Goal: Task Accomplishment & Management: Use online tool/utility

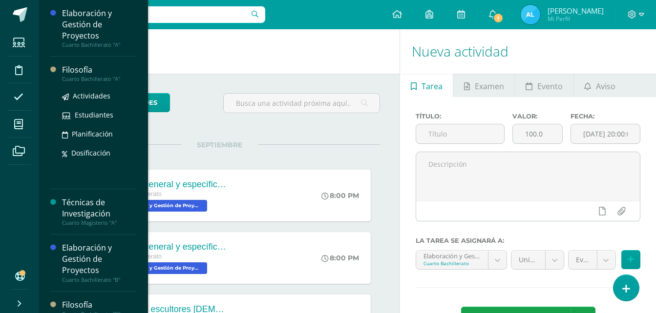
click at [81, 68] on div "Filosofía" at bounding box center [99, 69] width 74 height 11
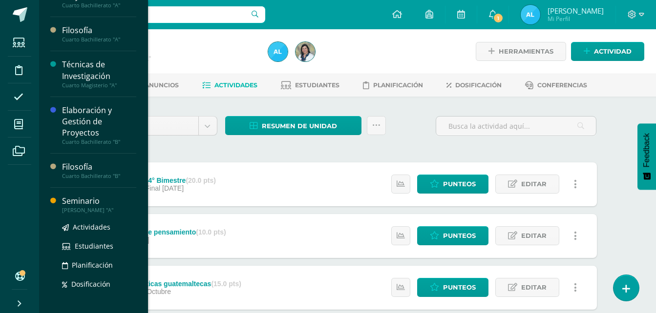
scroll to position [60, 0]
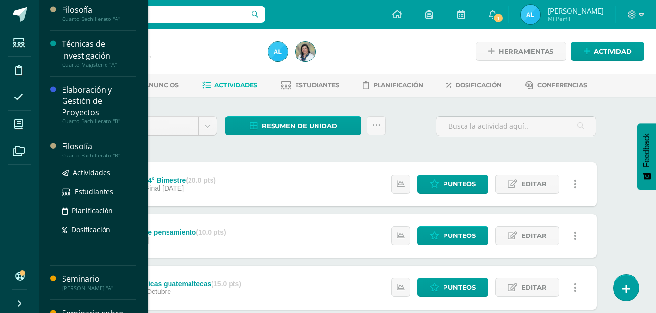
click at [87, 149] on div "Filosofía" at bounding box center [99, 146] width 74 height 11
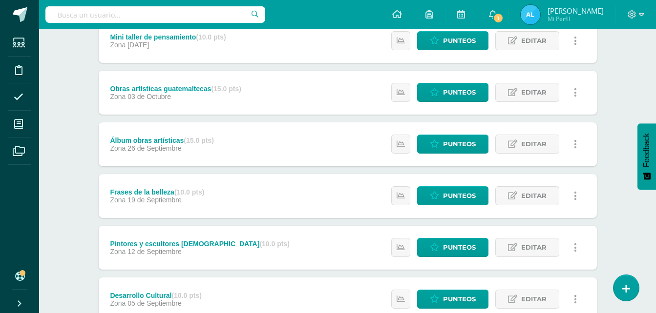
scroll to position [320, 0]
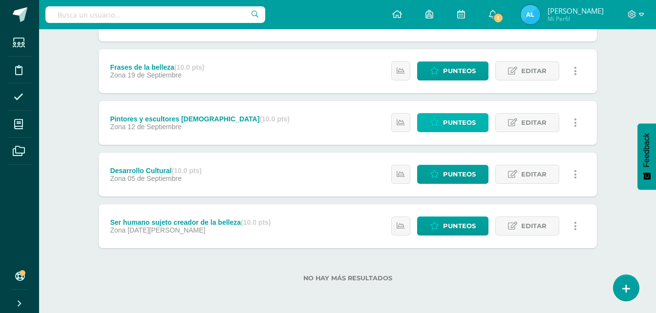
click at [438, 119] on icon at bounding box center [434, 123] width 9 height 8
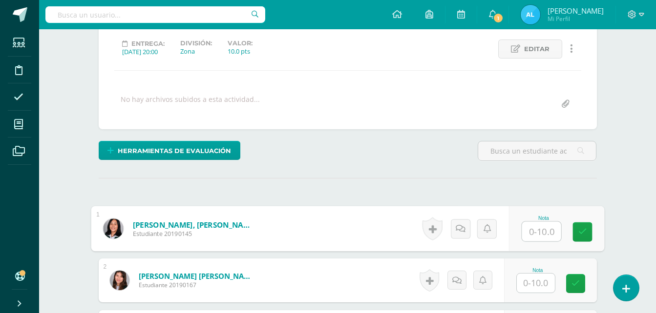
click at [541, 240] on input "text" at bounding box center [541, 232] width 39 height 20
type input "9"
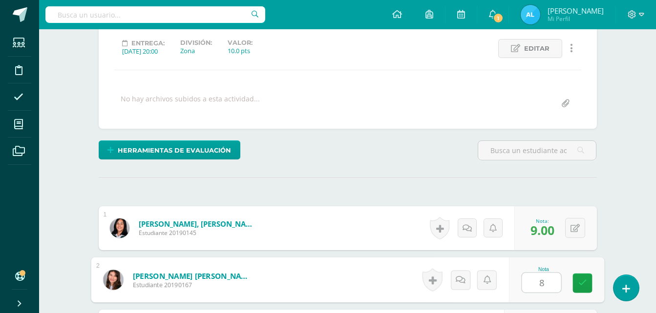
type input "8"
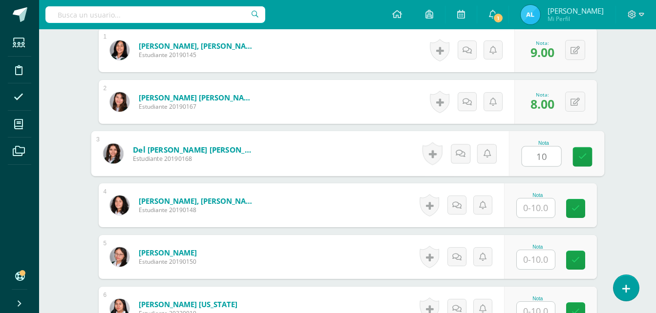
type input "10"
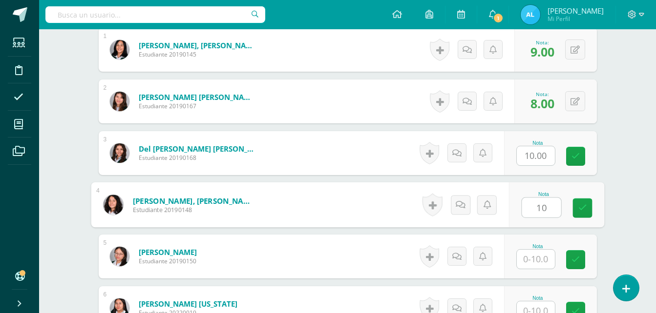
type input "10"
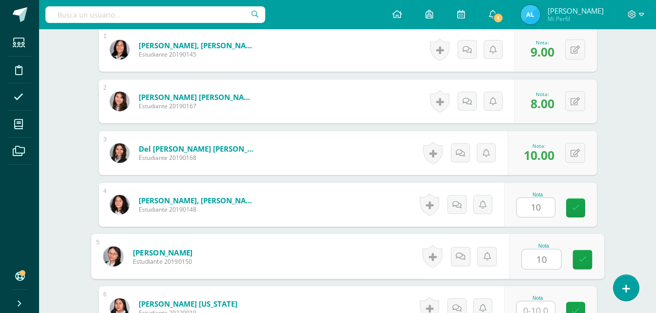
type input "10"
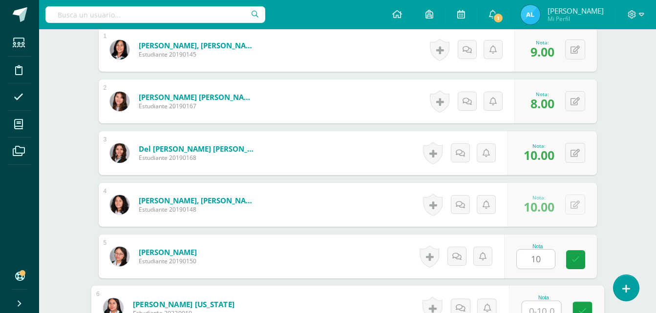
scroll to position [319, 0]
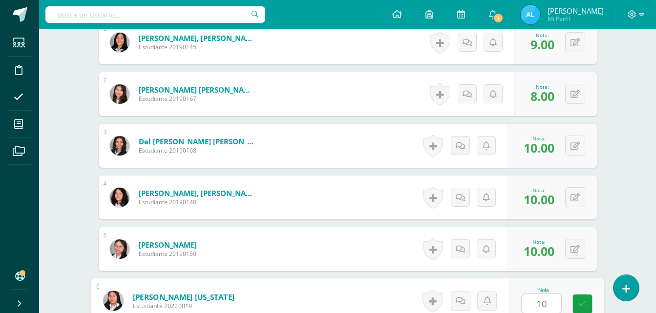
type input "10"
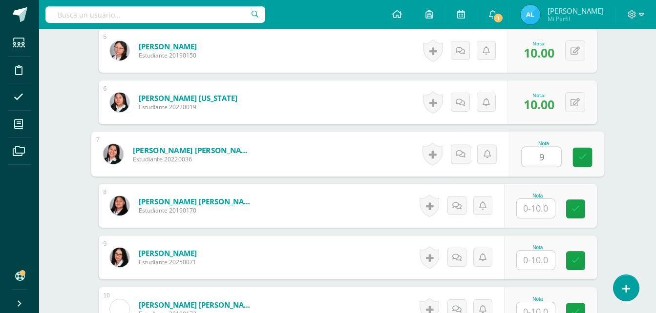
type input "9"
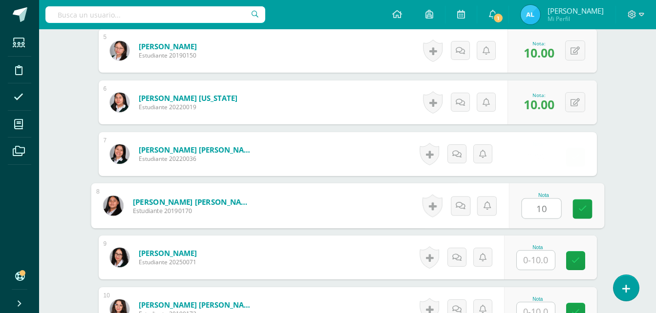
type input "10"
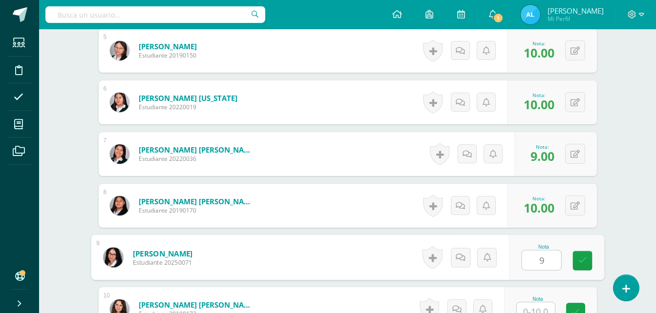
type input "9"
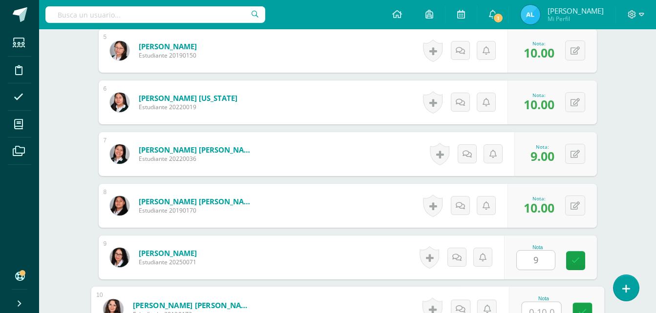
scroll to position [526, 0]
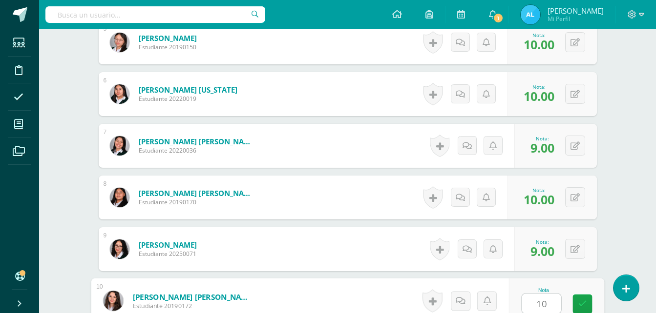
type input "10"
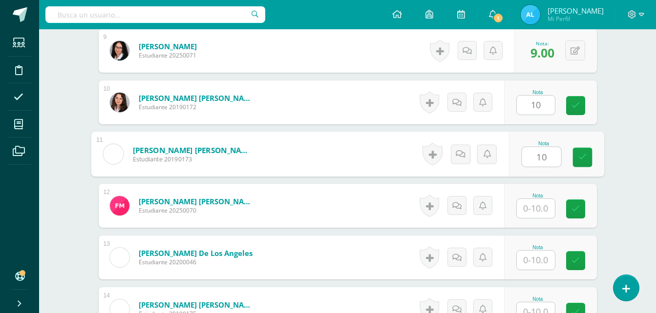
type input "10"
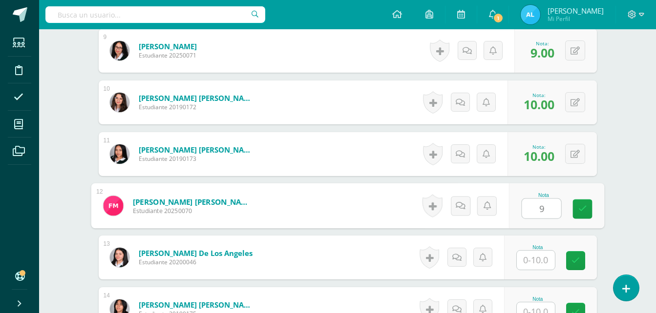
type input "9"
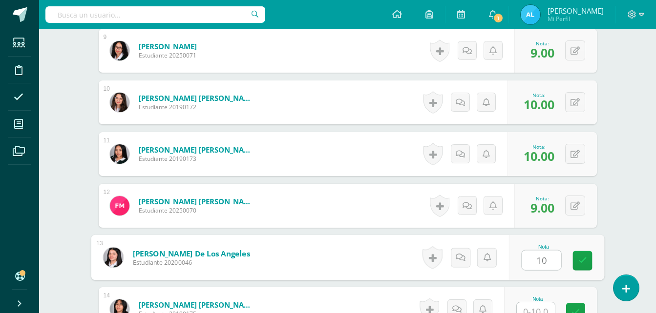
type input "10"
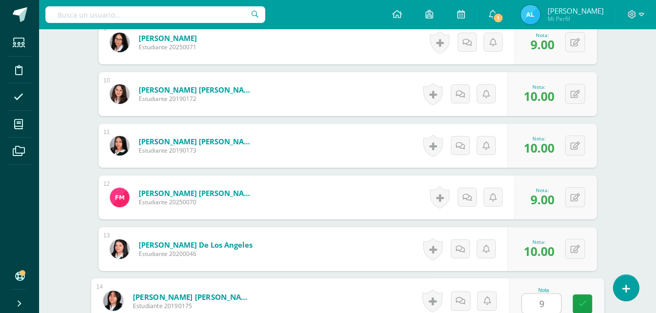
type input "9"
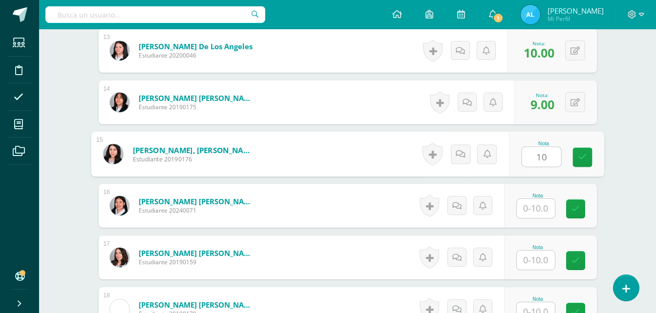
type input "10"
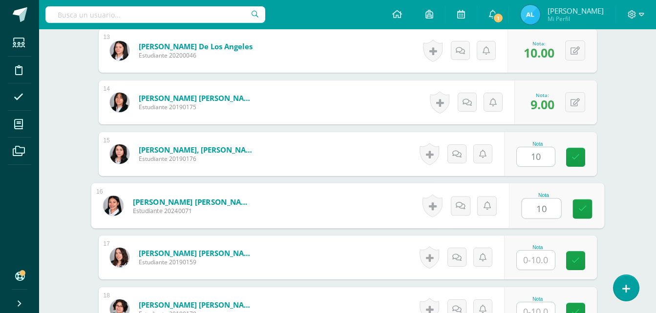
type input "10"
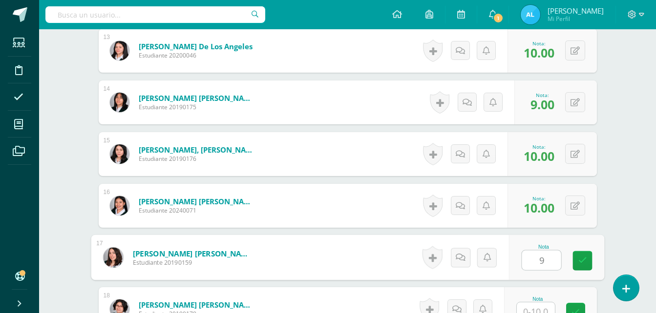
type input "9"
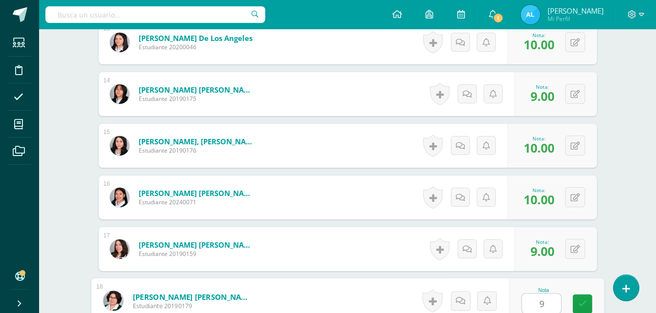
type input "9"
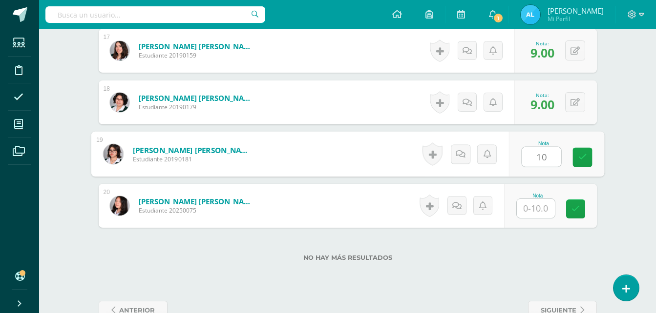
type input "10"
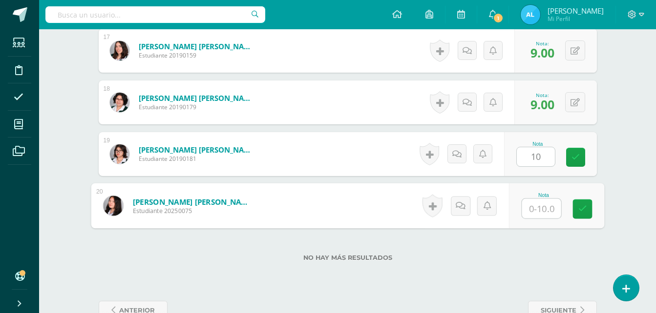
type input "8"
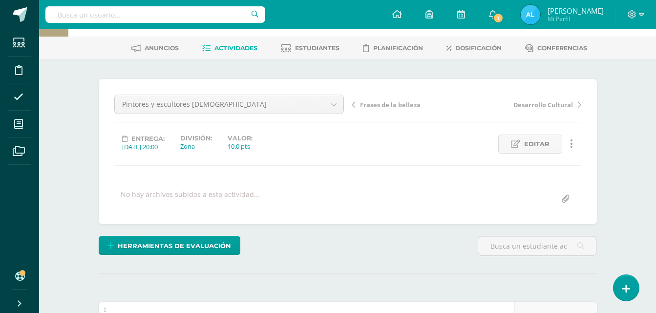
scroll to position [0, 0]
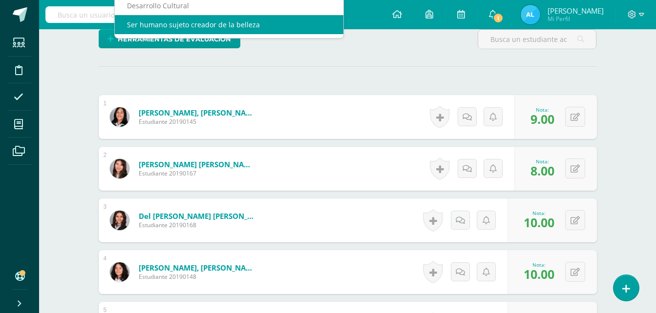
scroll to position [9, 0]
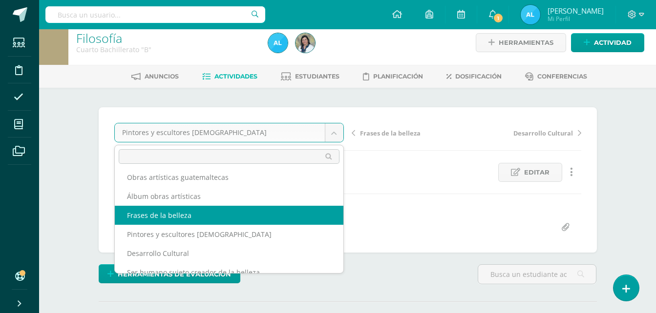
scroll to position [55, 0]
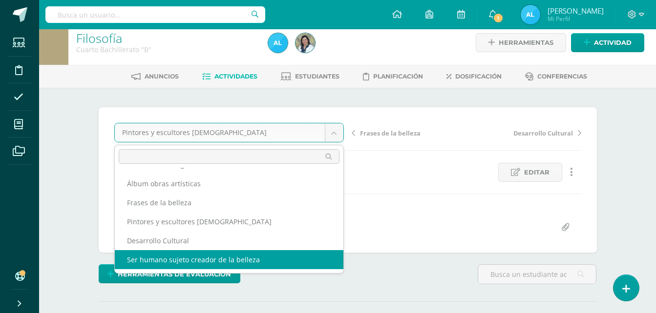
select select "/dashboard/teacher/grade-activity/106221/"
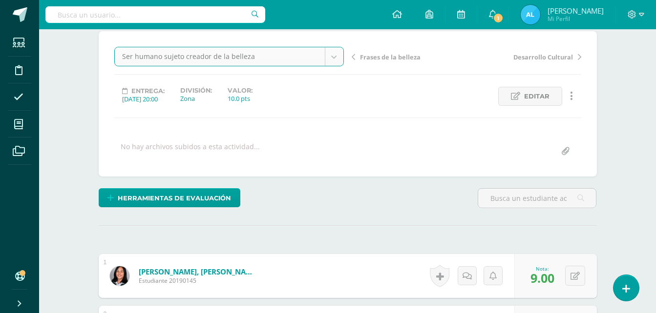
scroll to position [106, 0]
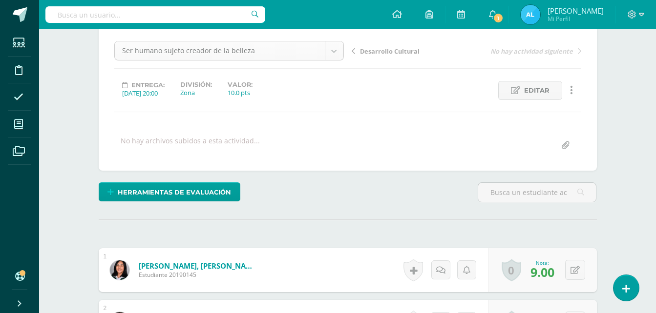
scroll to position [51, 0]
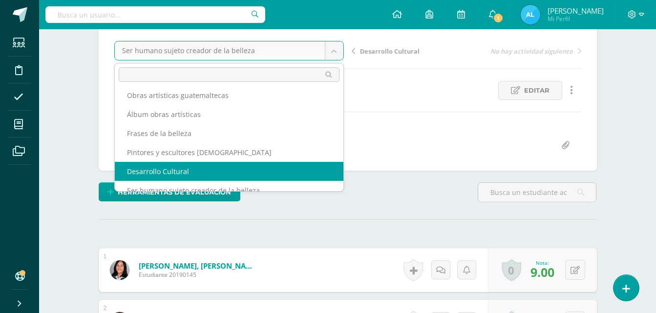
scroll to position [55, 0]
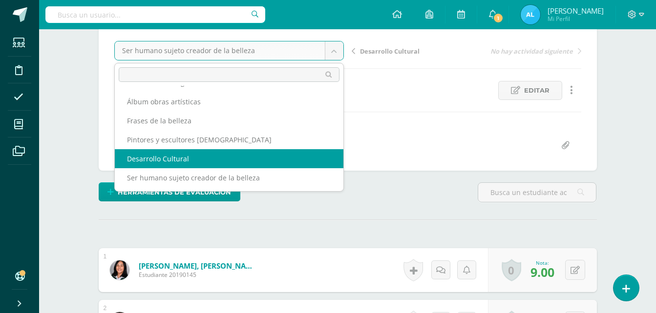
select select "/dashboard/teacher/grade-activity/106224/"
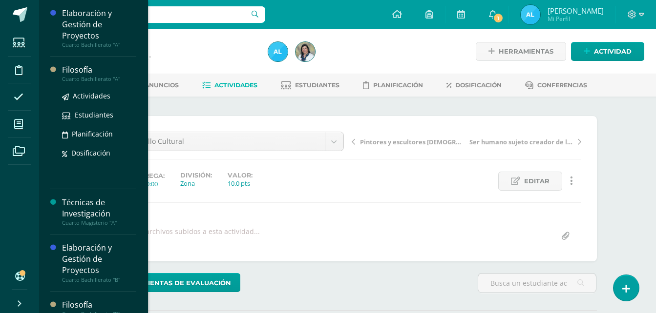
click at [80, 70] on div "Filosofía" at bounding box center [99, 69] width 74 height 11
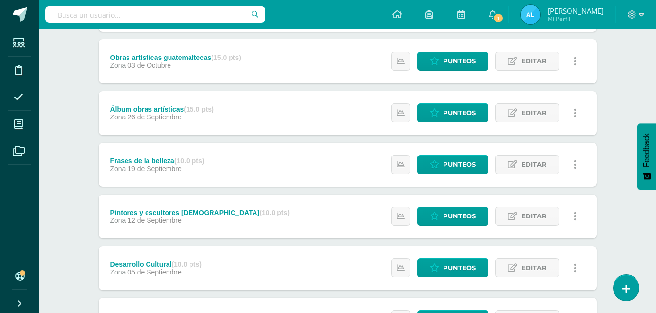
scroll to position [320, 0]
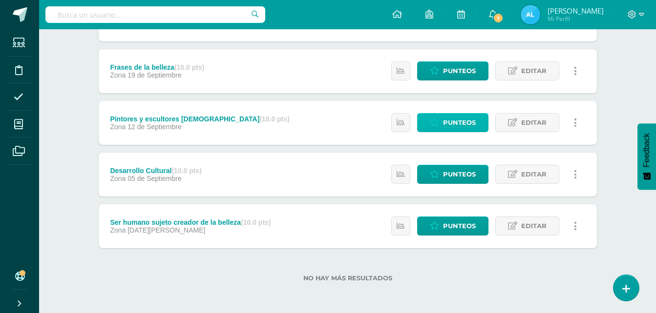
click at [452, 122] on span "Punteos" at bounding box center [459, 123] width 33 height 18
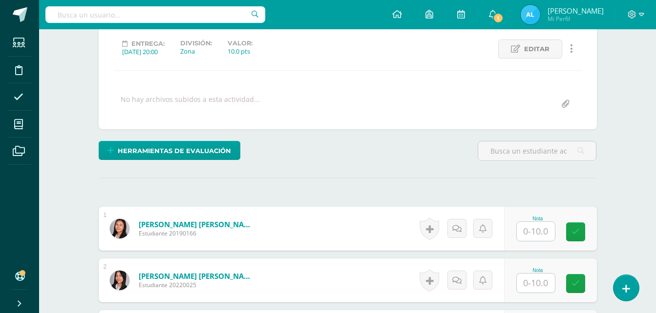
scroll to position [133, 0]
click at [541, 229] on input "text" at bounding box center [536, 231] width 38 height 19
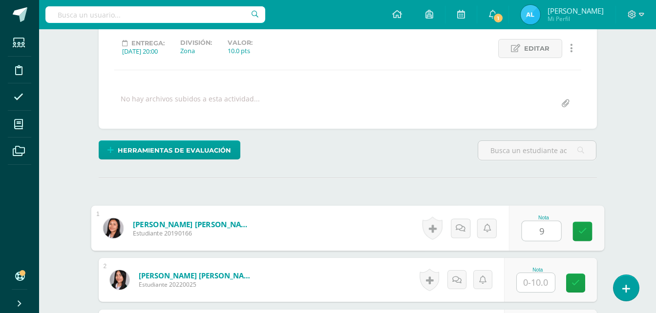
type input "9"
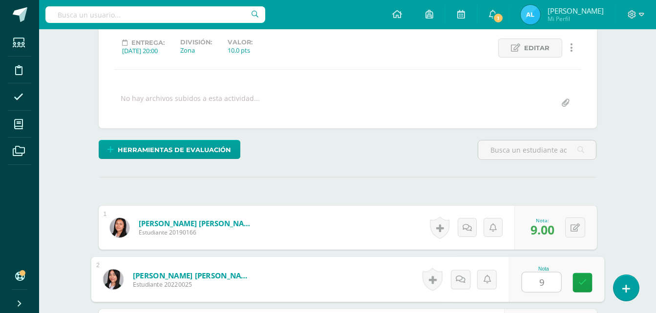
type input "9"
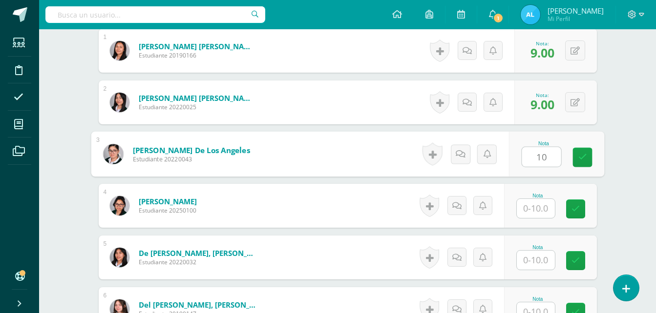
type input "10"
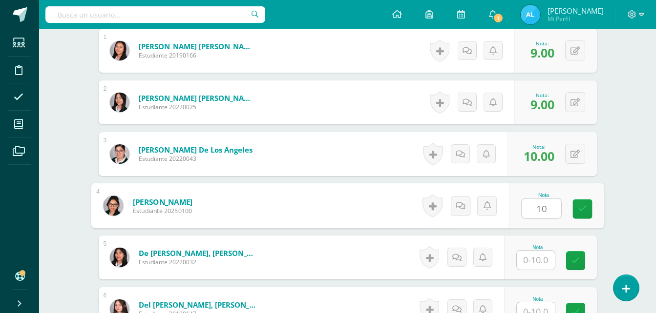
type input "10"
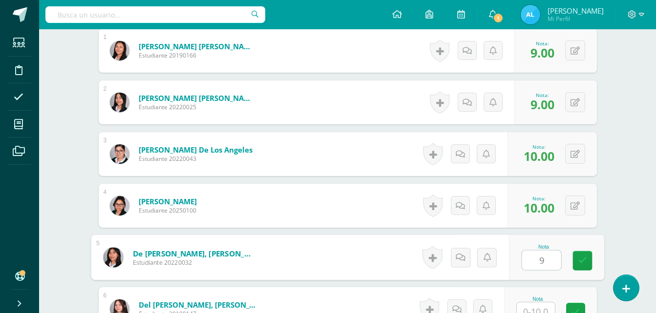
type input "9"
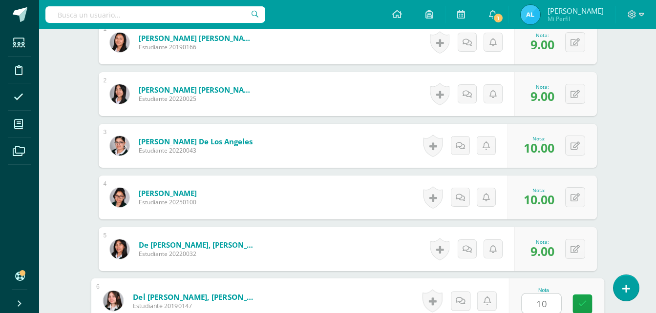
type input "10"
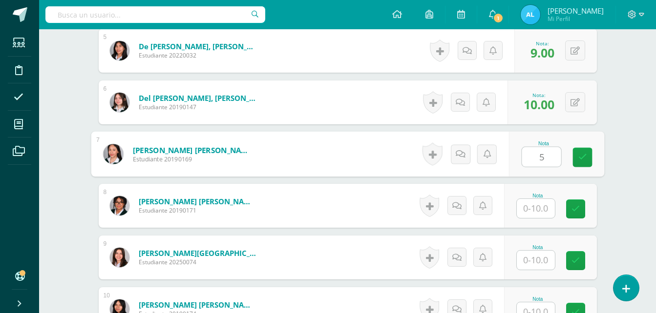
type input "5"
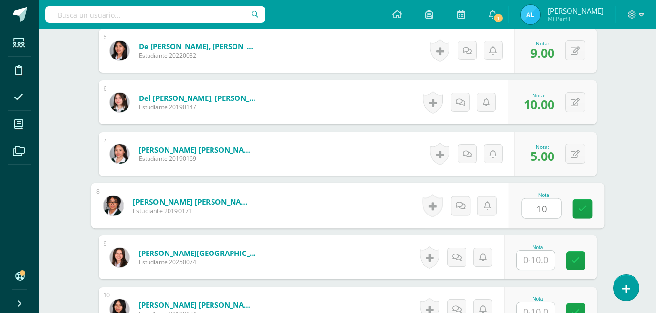
type input "10"
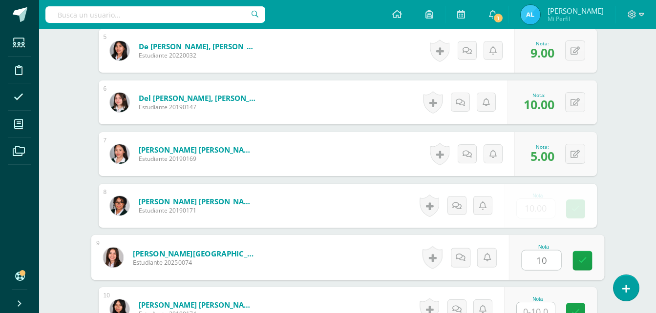
type input "10"
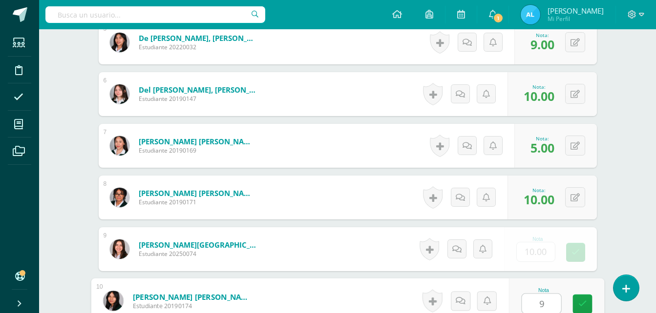
type input "9"
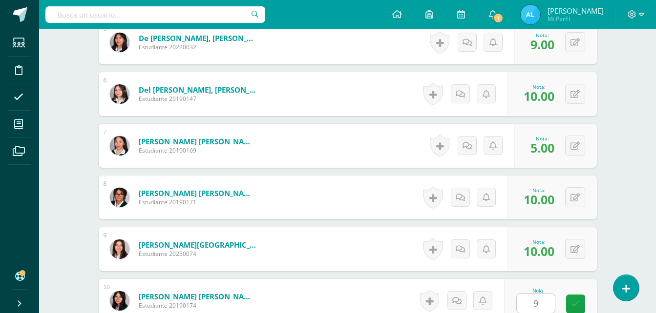
scroll to position [725, 0]
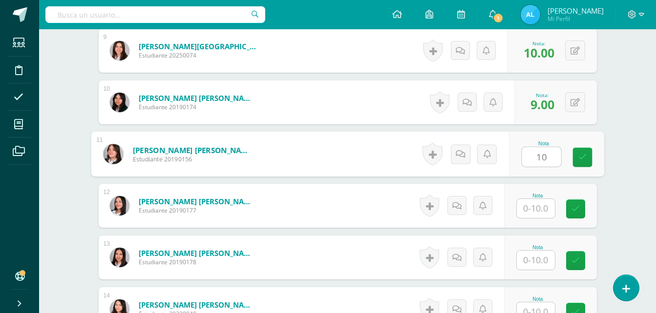
type input "10"
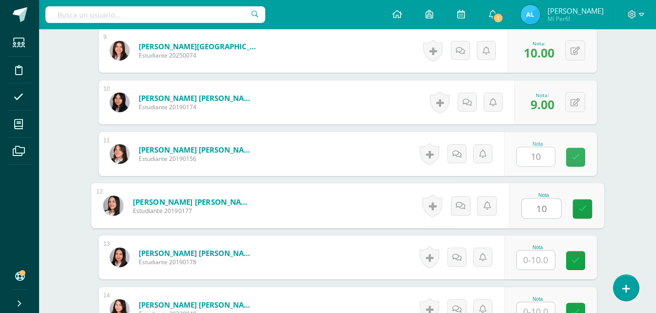
type input "10"
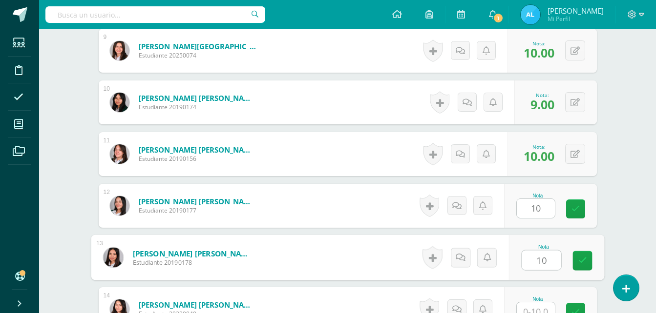
type input "10"
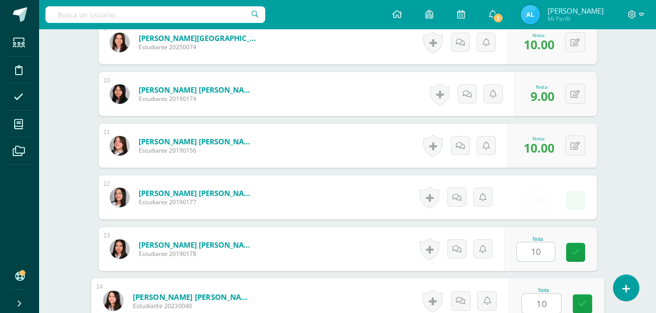
type input "10"
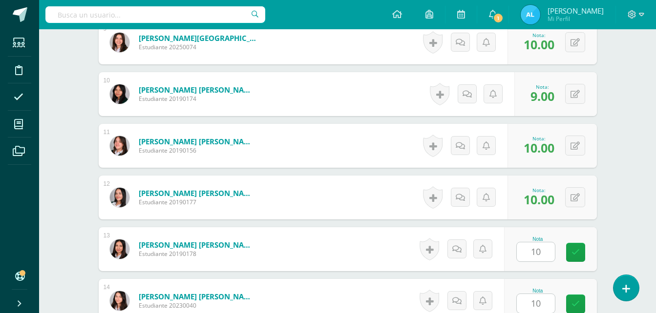
scroll to position [932, 0]
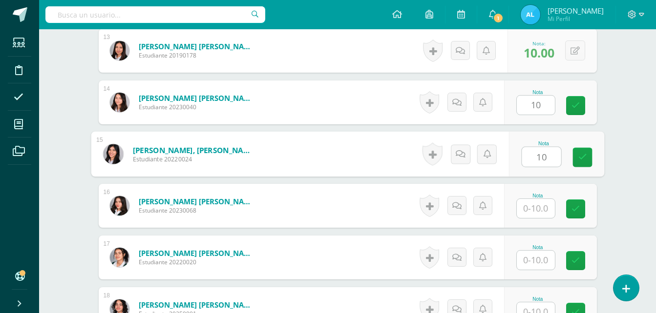
type input "10"
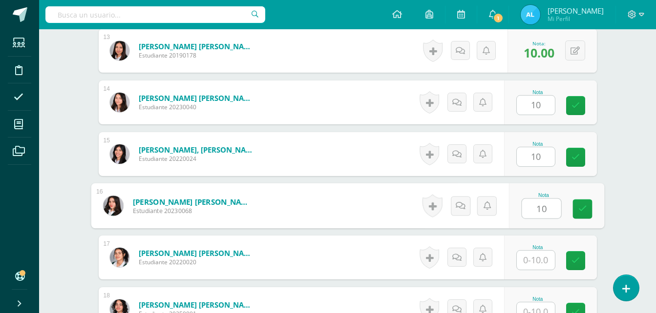
type input "10"
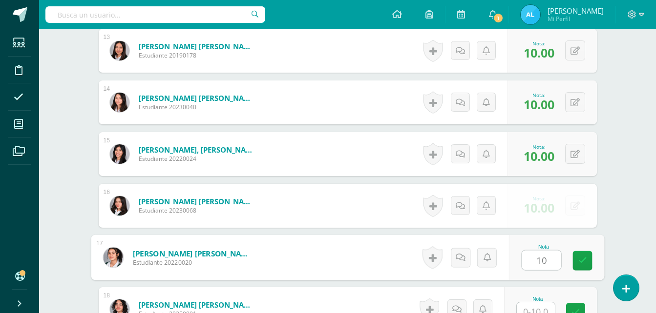
type input "10"
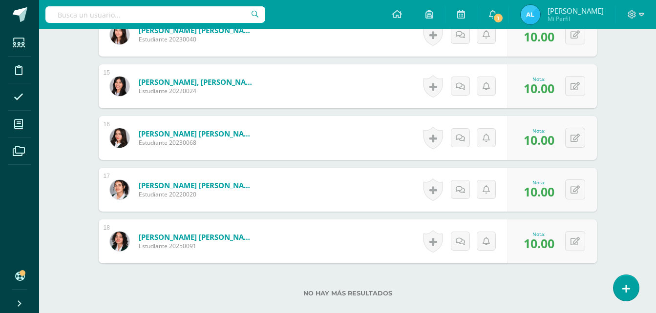
scroll to position [1038, 0]
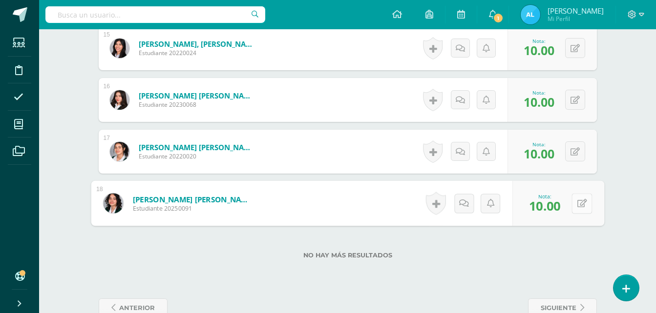
click at [577, 208] on button at bounding box center [581, 203] width 21 height 21
type input "9"
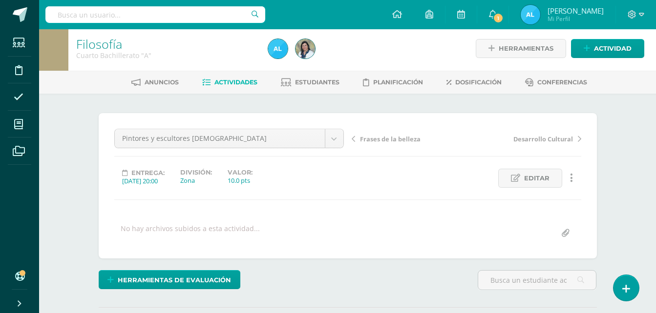
scroll to position [0, 0]
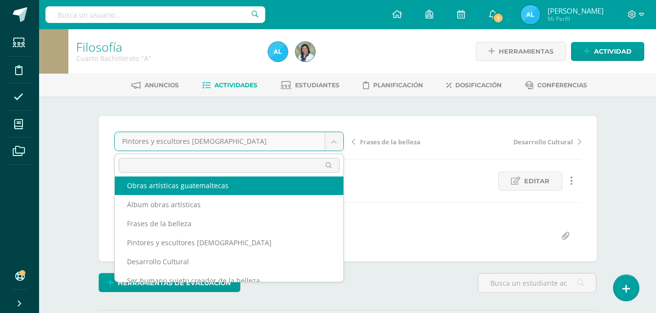
scroll to position [55, 0]
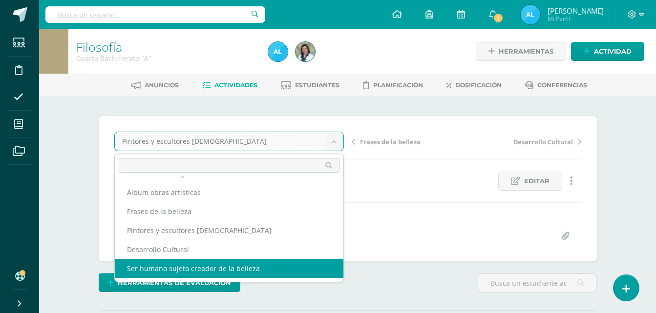
select select "/dashboard/teacher/grade-activity/106220/"
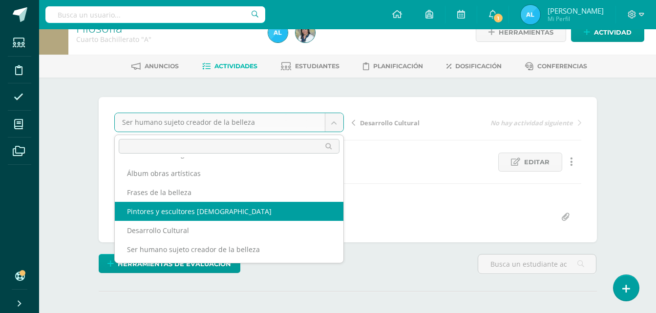
scroll to position [49, 0]
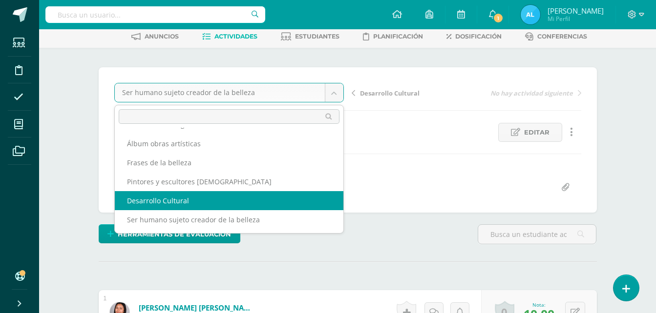
select select "/dashboard/teacher/grade-activity/106223/"
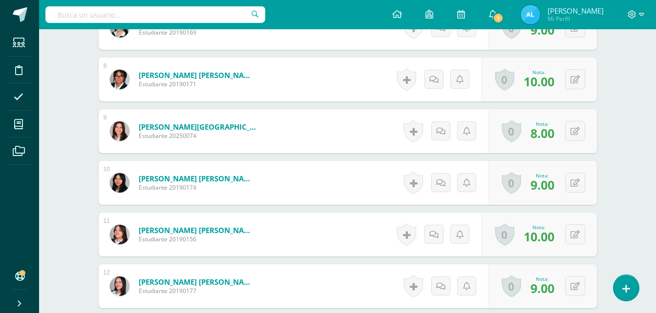
scroll to position [645, 0]
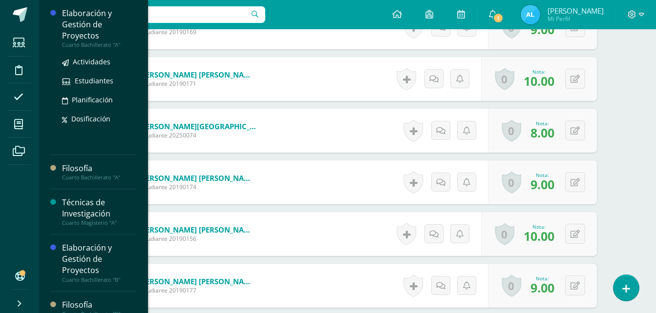
click at [80, 18] on div "Elaboración y Gestión de Proyectos" at bounding box center [99, 25] width 74 height 34
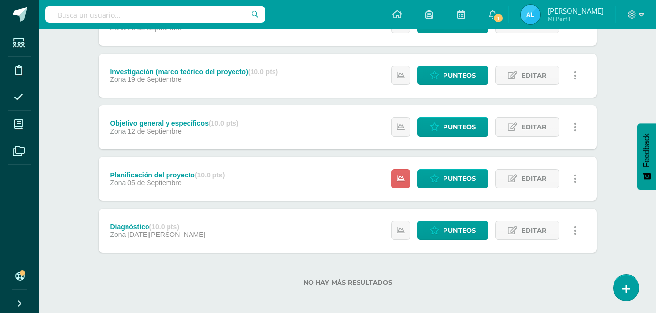
scroll to position [372, 0]
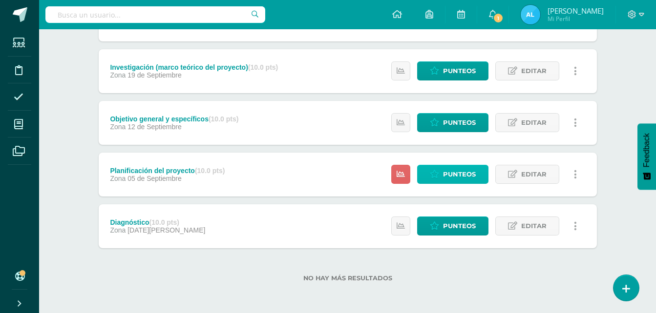
click at [458, 175] on span "Punteos" at bounding box center [459, 175] width 33 height 18
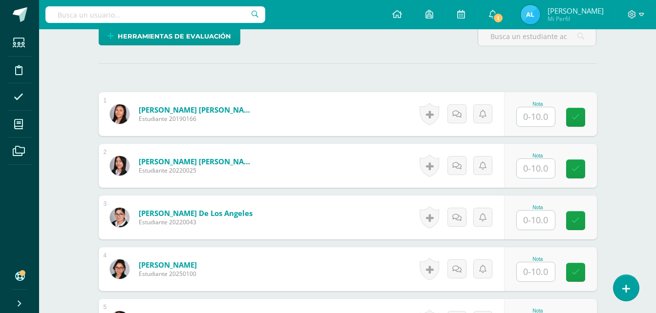
scroll to position [245, 0]
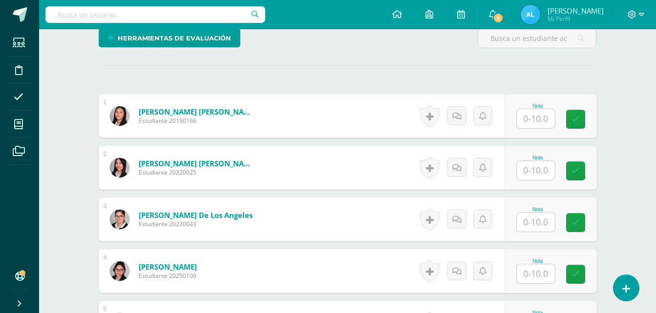
click at [534, 122] on input "text" at bounding box center [536, 118] width 38 height 19
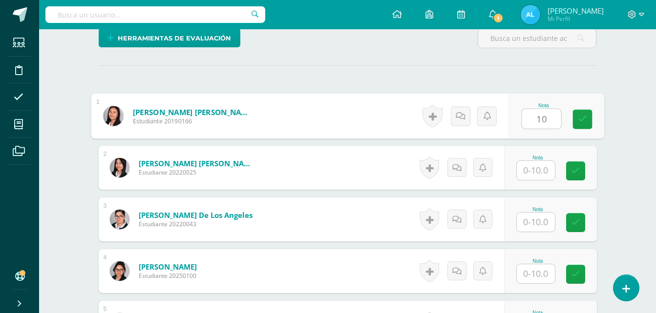
type input "10"
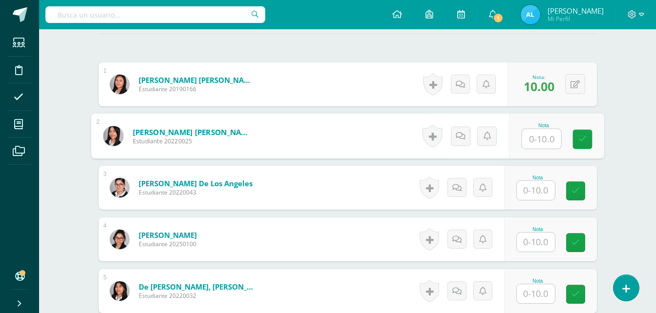
scroll to position [294, 0]
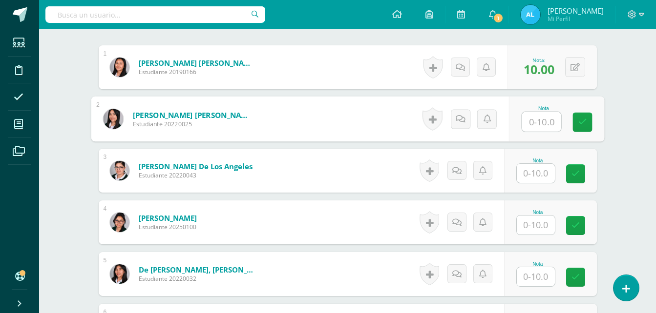
click at [544, 178] on input "text" at bounding box center [536, 173] width 38 height 19
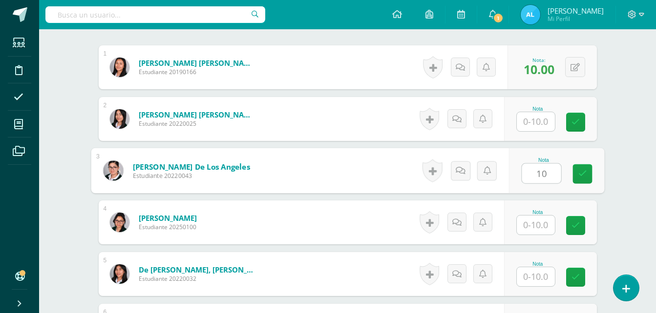
type input "10"
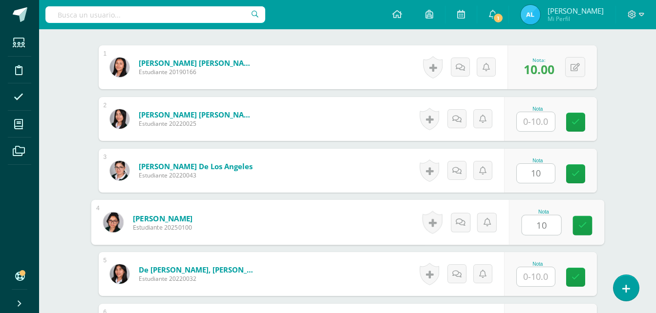
type input "10"
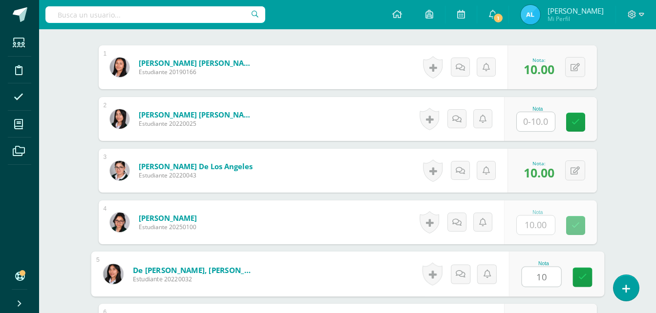
type input "10"
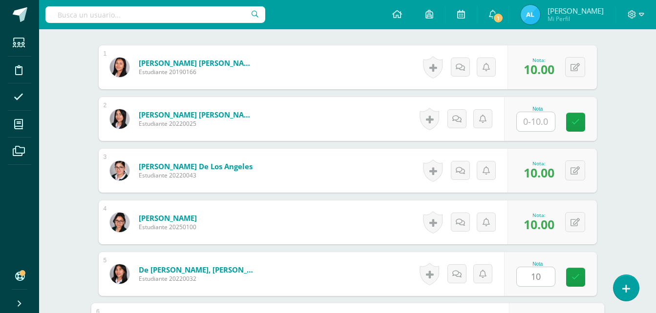
scroll to position [466, 0]
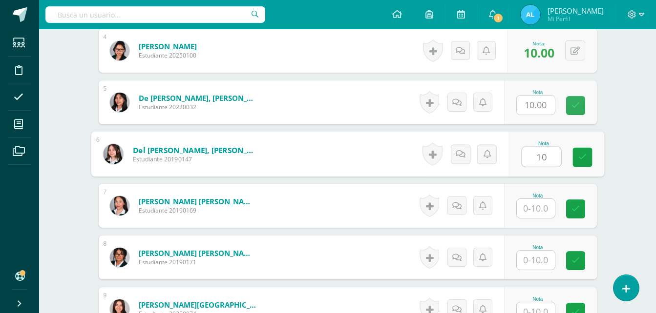
type input "10"
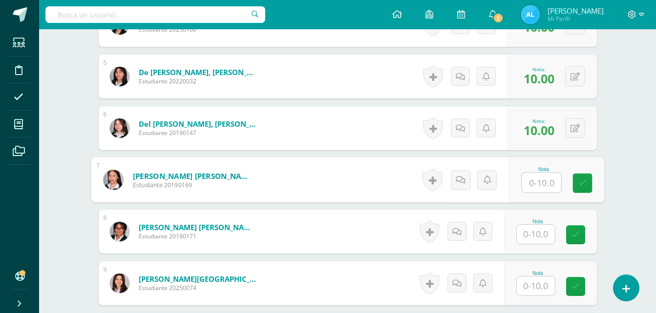
scroll to position [515, 0]
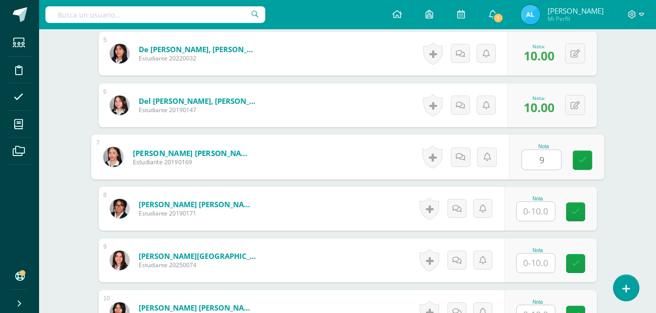
type input "9"
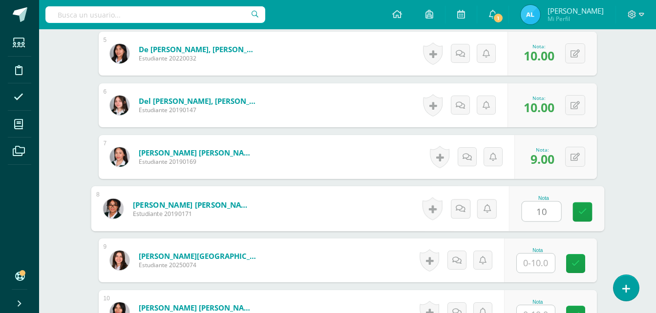
type input "10"
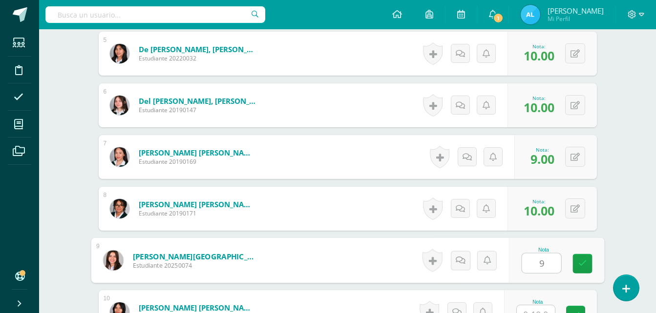
type input "9"
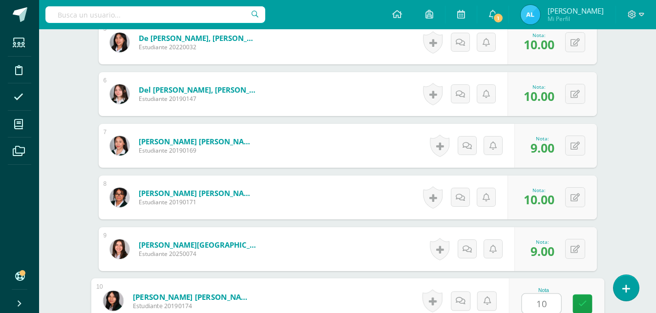
type input "10"
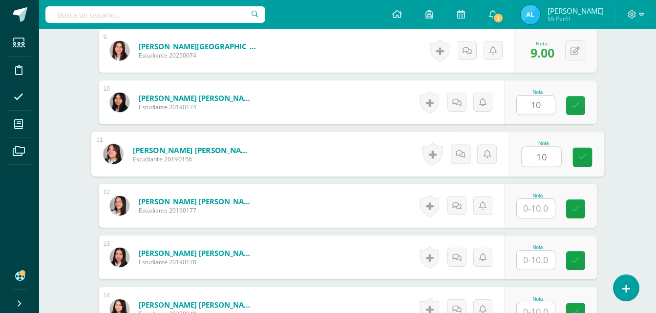
type input "10"
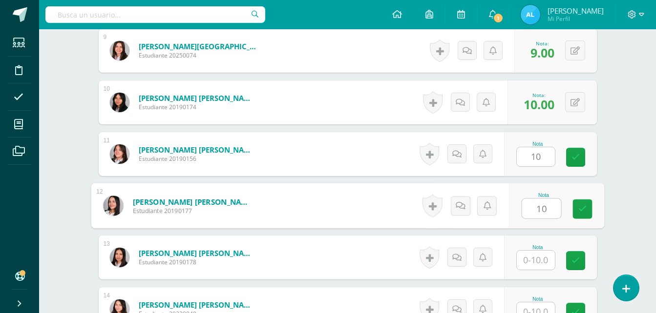
type input "10"
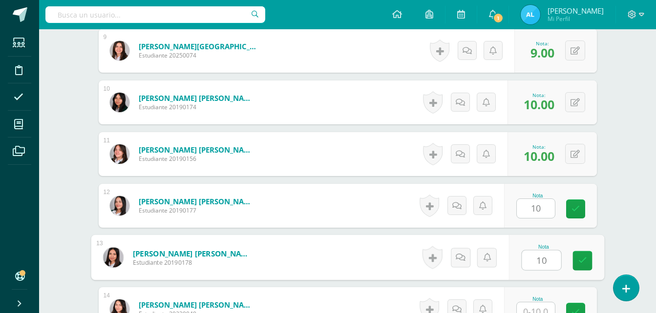
type input "10"
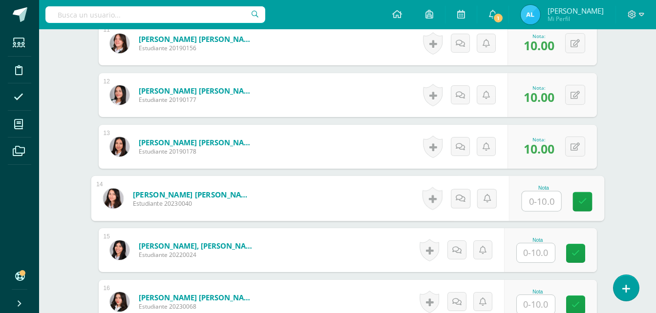
scroll to position [879, 0]
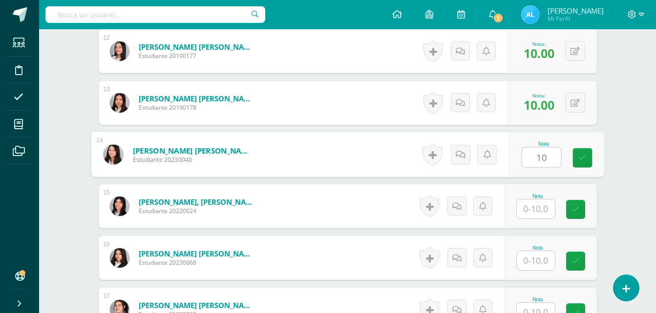
type input "10"
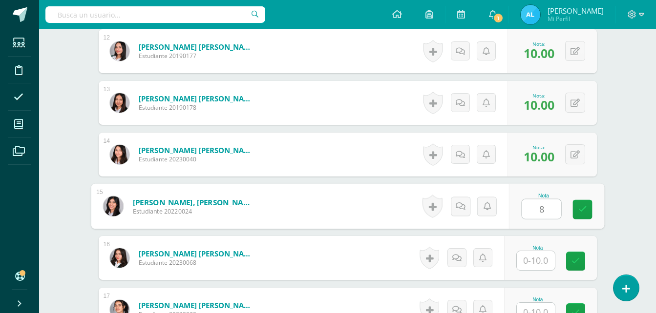
type input "8"
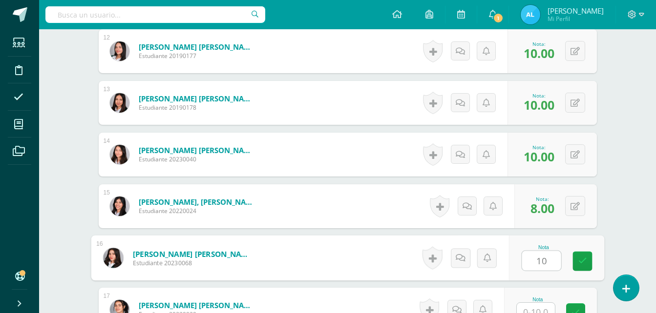
type input "10"
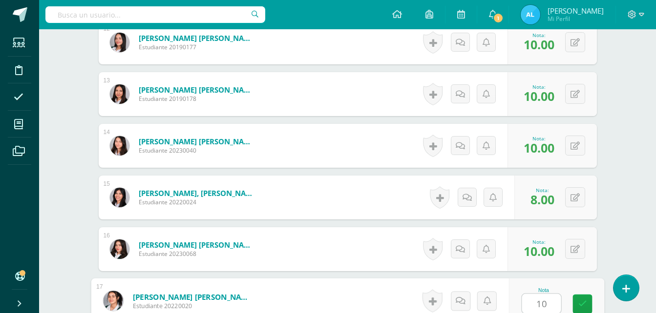
type input "10"
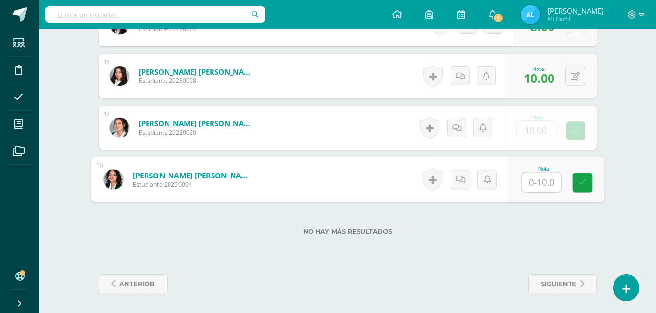
type input "8"
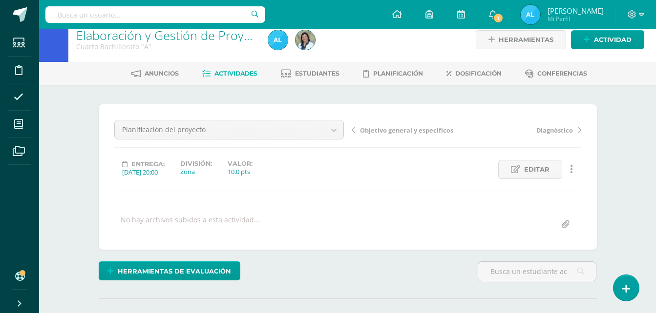
scroll to position [0, 0]
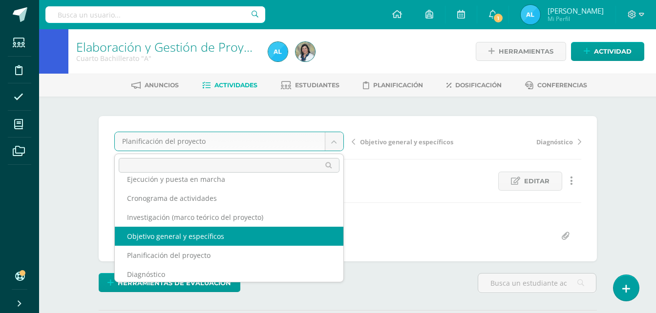
scroll to position [74, 0]
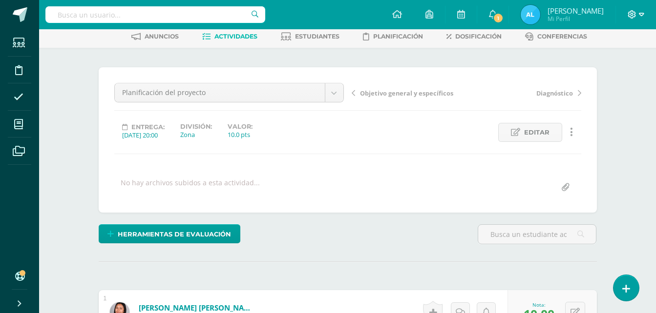
click at [640, 16] on icon at bounding box center [641, 14] width 5 height 9
click at [593, 66] on span "Cerrar sesión" at bounding box center [611, 66] width 44 height 9
